Goal: Information Seeking & Learning: Find specific fact

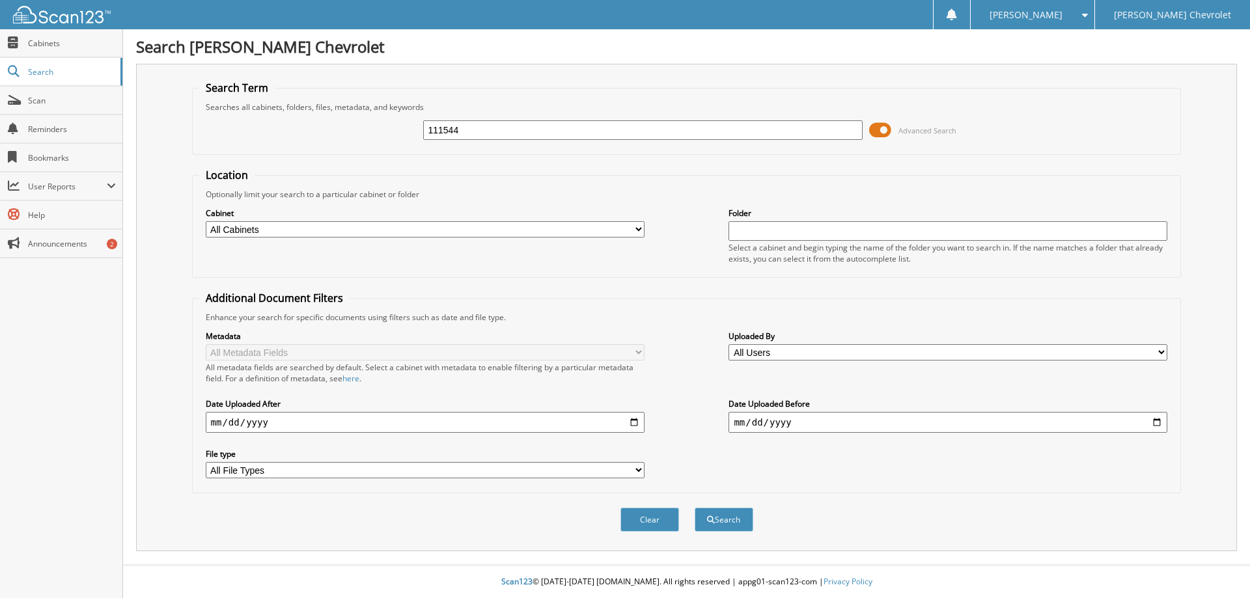
type input "111544"
click at [695, 508] on button "Search" at bounding box center [724, 520] width 59 height 24
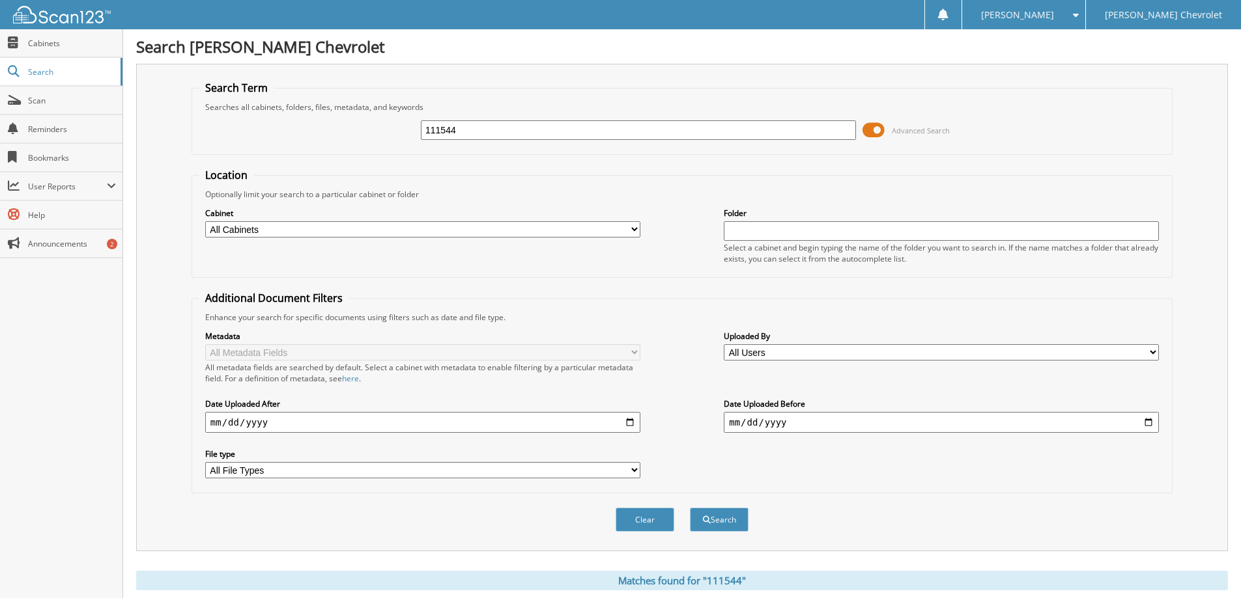
click at [871, 128] on span at bounding box center [873, 130] width 22 height 20
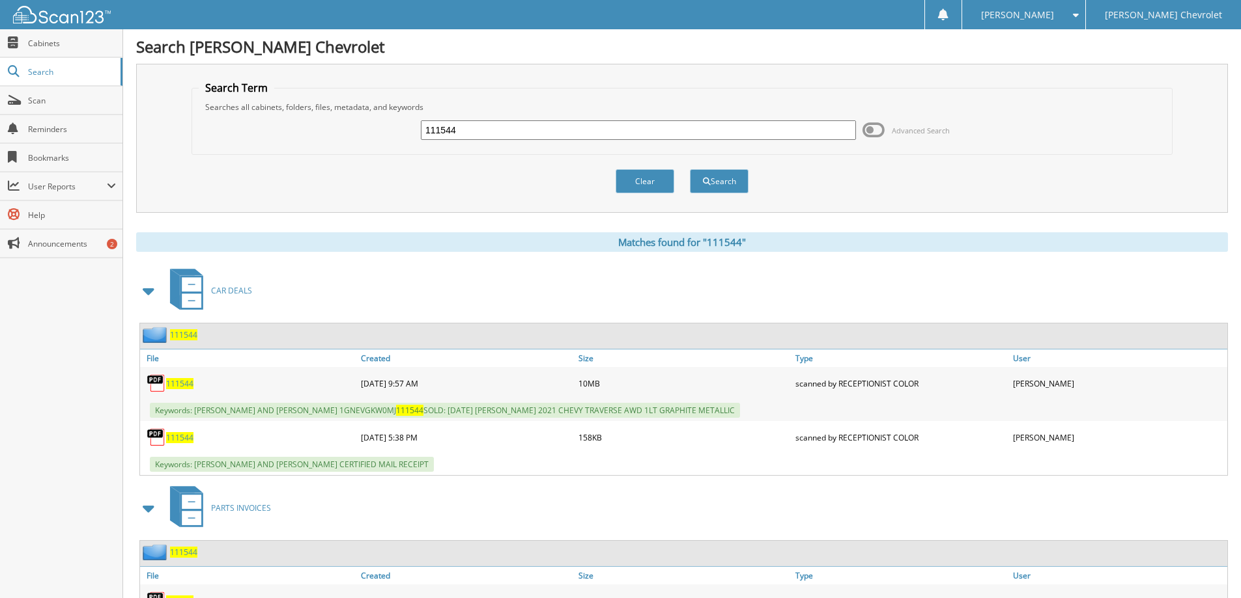
click at [187, 386] on span "111544" at bounding box center [179, 383] width 27 height 11
